Goal: Information Seeking & Learning: Learn about a topic

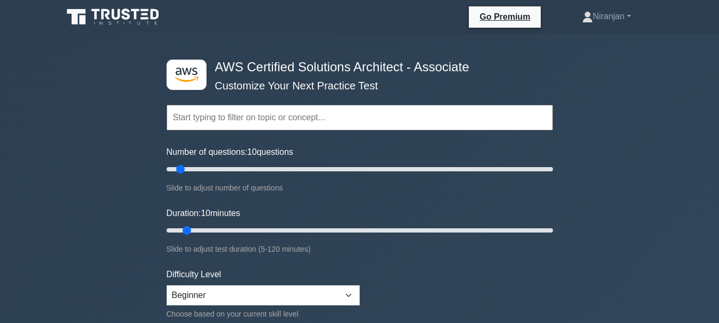
click at [397, 115] on input "text" at bounding box center [360, 118] width 386 height 26
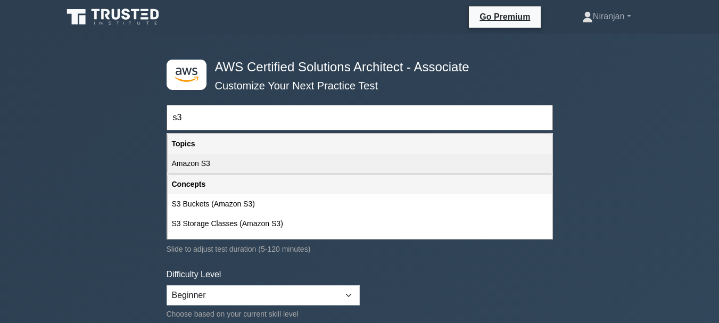
click at [252, 163] on div "Amazon S3" at bounding box center [360, 164] width 384 height 20
type input "Amazon S3"
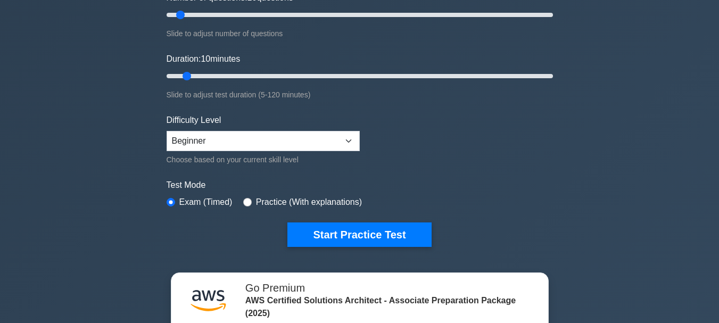
scroll to position [156, 0]
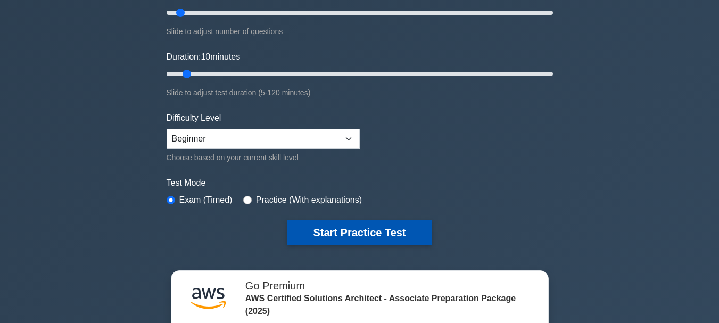
click at [349, 243] on button "Start Practice Test" at bounding box center [359, 232] width 144 height 24
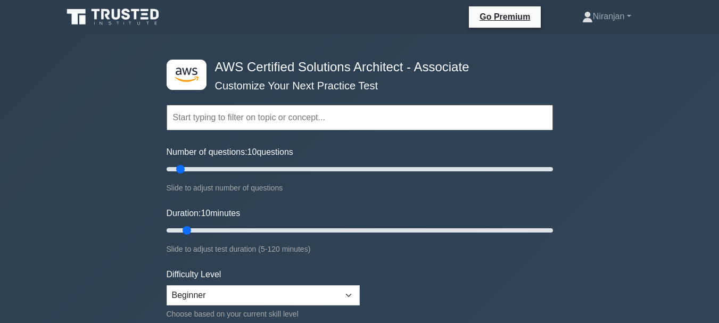
click at [352, 116] on input "text" at bounding box center [360, 118] width 386 height 26
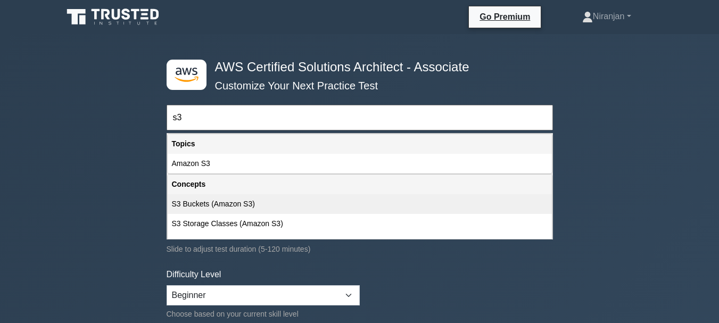
click at [224, 199] on div "S3 Buckets (Amazon S3)" at bounding box center [360, 204] width 384 height 20
type input "S3 Buckets (Amazon S3)"
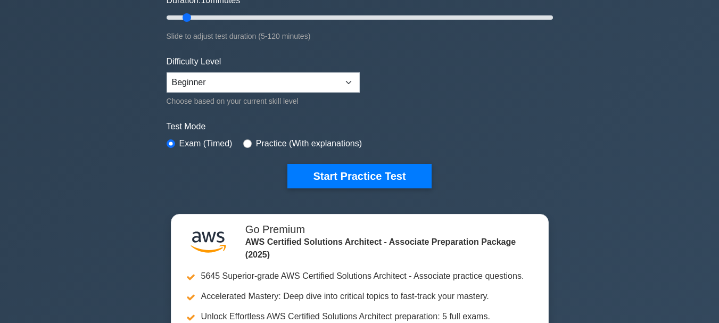
scroll to position [213, 0]
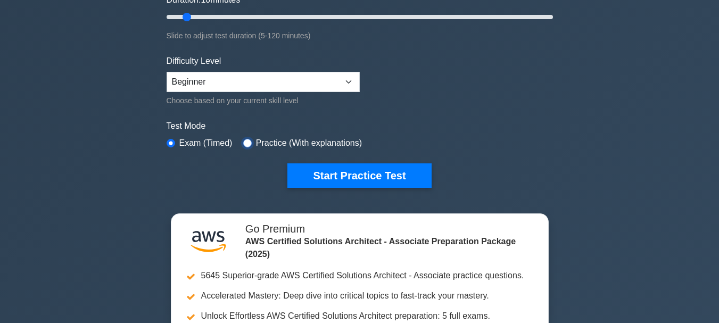
click at [244, 141] on input "radio" at bounding box center [247, 143] width 9 height 9
radio input "true"
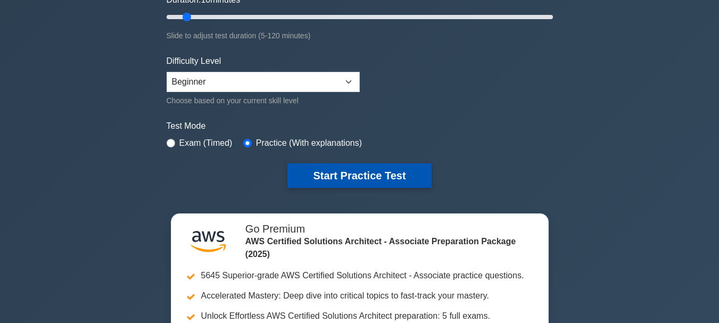
click at [360, 176] on button "Start Practice Test" at bounding box center [359, 175] width 144 height 24
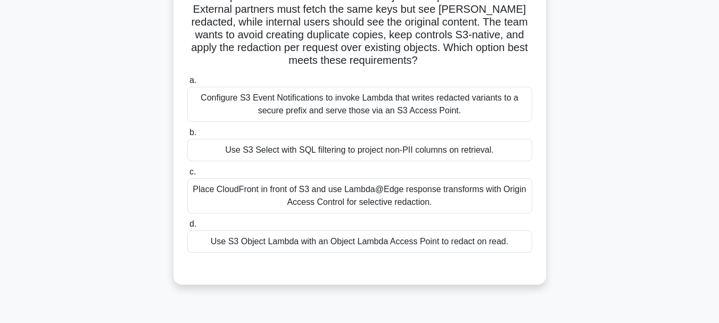
scroll to position [84, 0]
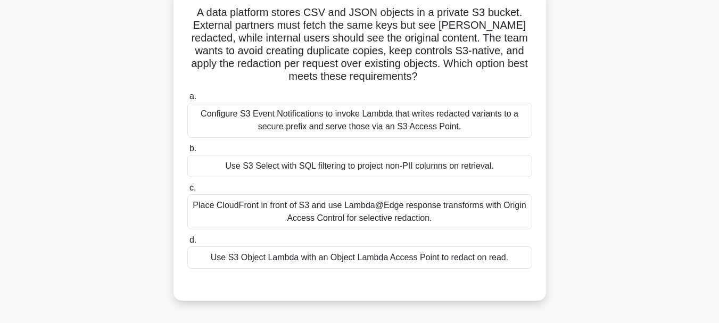
click at [354, 113] on div "Configure S3 Event Notifications to invoke Lambda that writes redacted variants…" at bounding box center [359, 120] width 345 height 35
click at [187, 100] on input "a. Configure S3 Event Notifications to invoke [PERSON_NAME] that writes redacte…" at bounding box center [187, 96] width 0 height 7
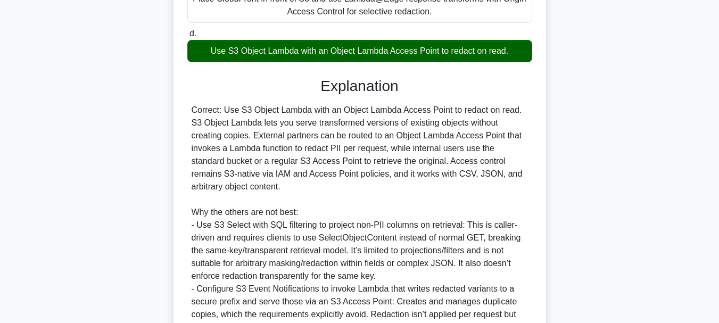
scroll to position [463, 0]
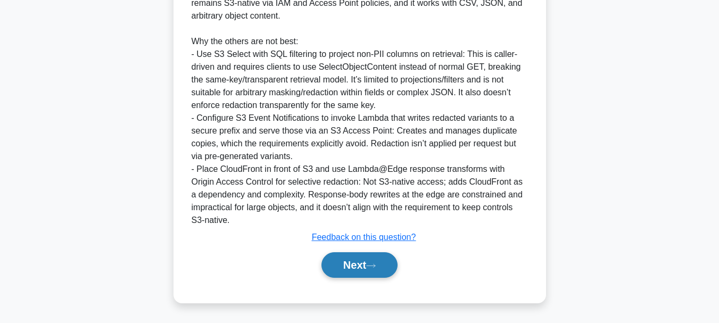
click at [367, 270] on button "Next" at bounding box center [359, 265] width 76 height 26
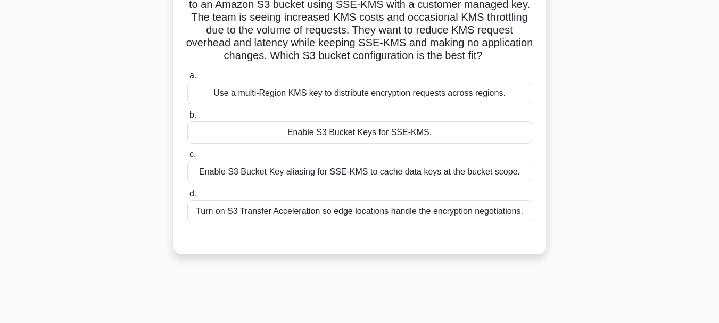
scroll to position [106, 0]
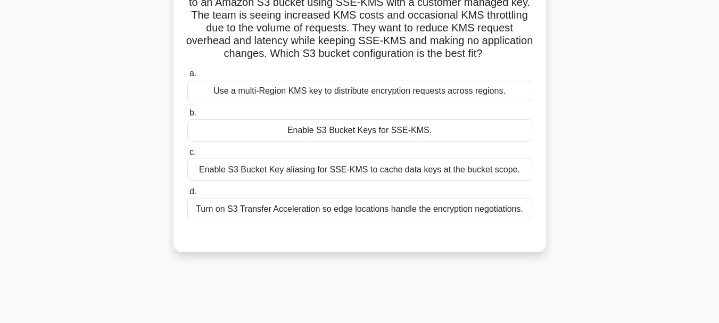
click at [349, 88] on div "Use a multi-Region KMS key to distribute encryption requests across regions." at bounding box center [359, 91] width 345 height 22
click at [187, 77] on input "a. Use a multi-Region KMS key to distribute encryption requests across regions." at bounding box center [187, 73] width 0 height 7
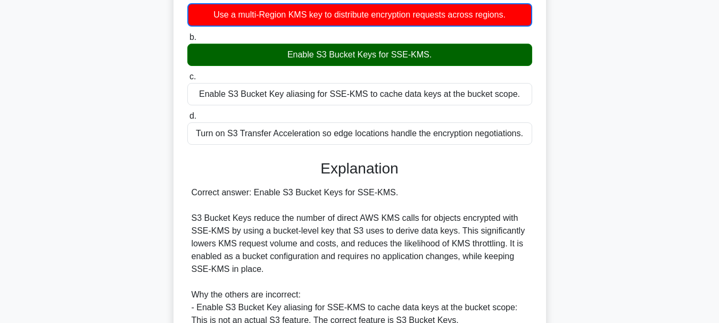
scroll to position [360, 0]
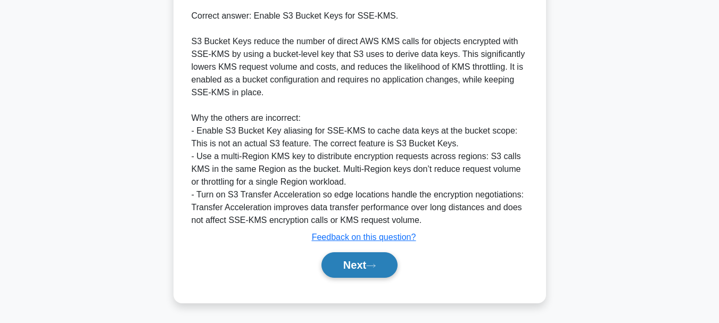
click at [364, 257] on button "Next" at bounding box center [359, 265] width 76 height 26
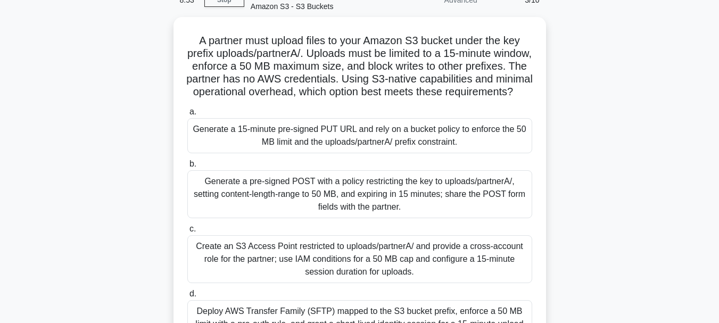
scroll to position [0, 0]
